Goal: Task Accomplishment & Management: Manage account settings

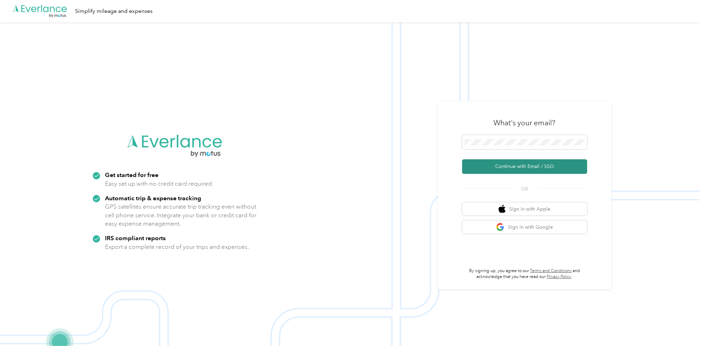
click at [526, 169] on button "Continue with Email / SSO" at bounding box center [524, 166] width 125 height 15
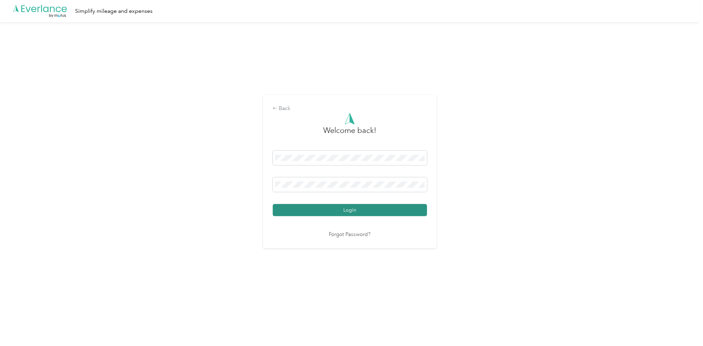
click at [351, 211] on button "Login" at bounding box center [350, 210] width 154 height 12
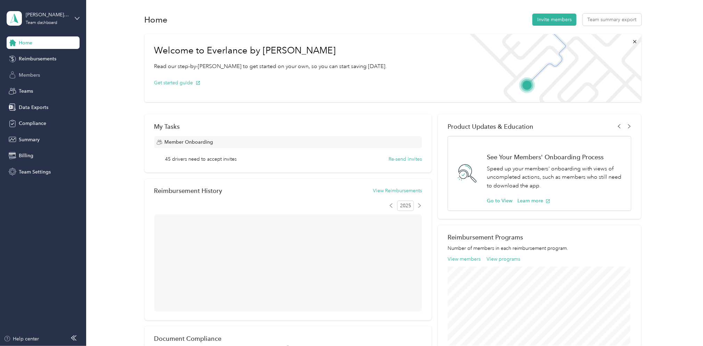
click at [25, 76] on span "Members" at bounding box center [29, 75] width 21 height 7
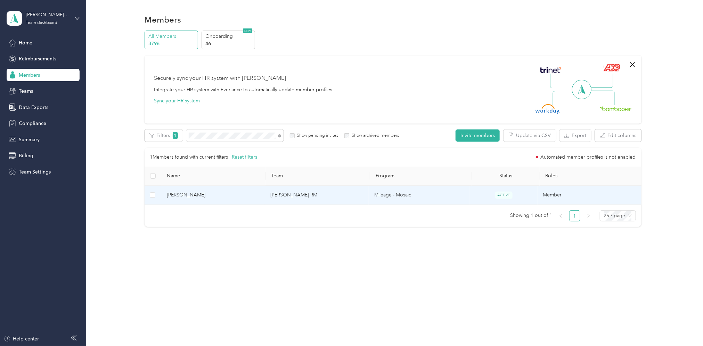
click at [277, 194] on td "[PERSON_NAME] RM" at bounding box center [317, 195] width 104 height 19
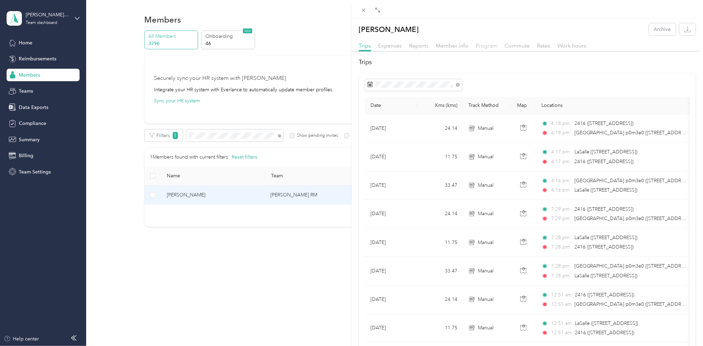
click at [488, 46] on span "Program" at bounding box center [487, 45] width 22 height 7
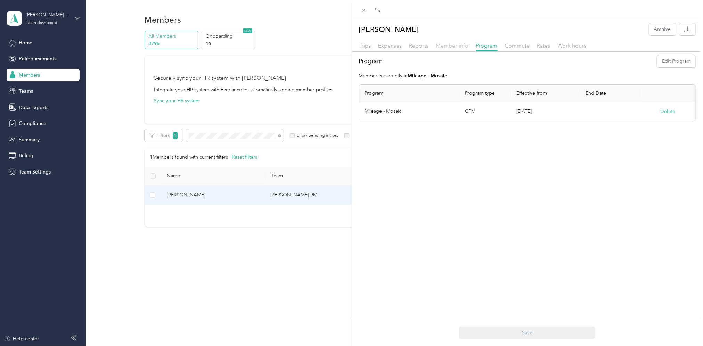
click at [459, 46] on span "Member info" at bounding box center [452, 45] width 33 height 7
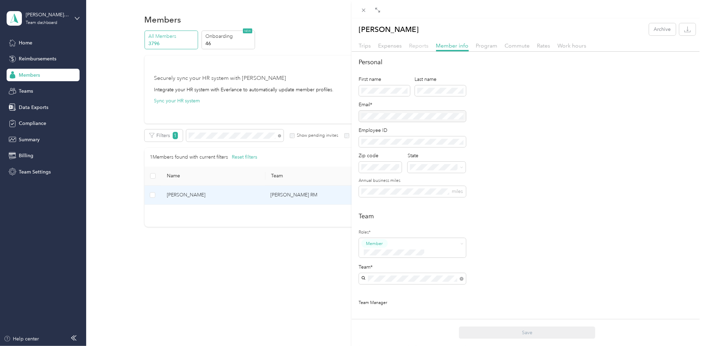
click at [417, 47] on span "Reports" at bounding box center [418, 45] width 19 height 7
